Goal: Task Accomplishment & Management: Manage account settings

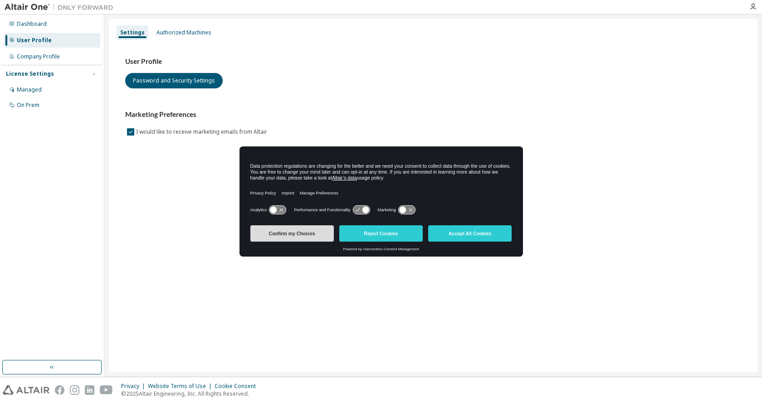
click at [286, 235] on button "Confirm my Choices" at bounding box center [291, 233] width 83 height 16
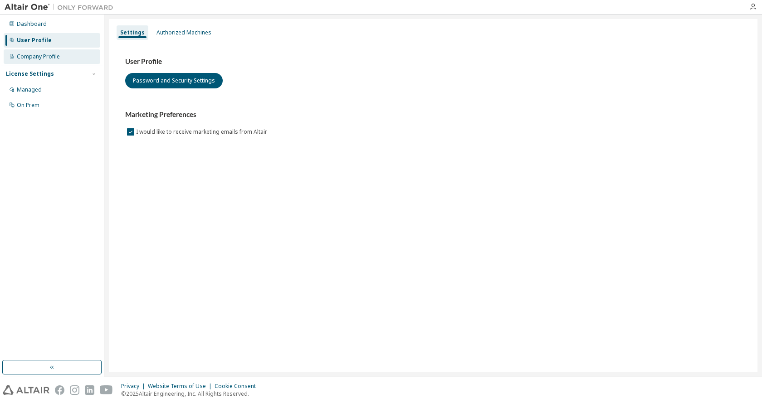
click at [42, 53] on div "Company Profile" at bounding box center [38, 56] width 43 height 7
